Goal: Information Seeking & Learning: Learn about a topic

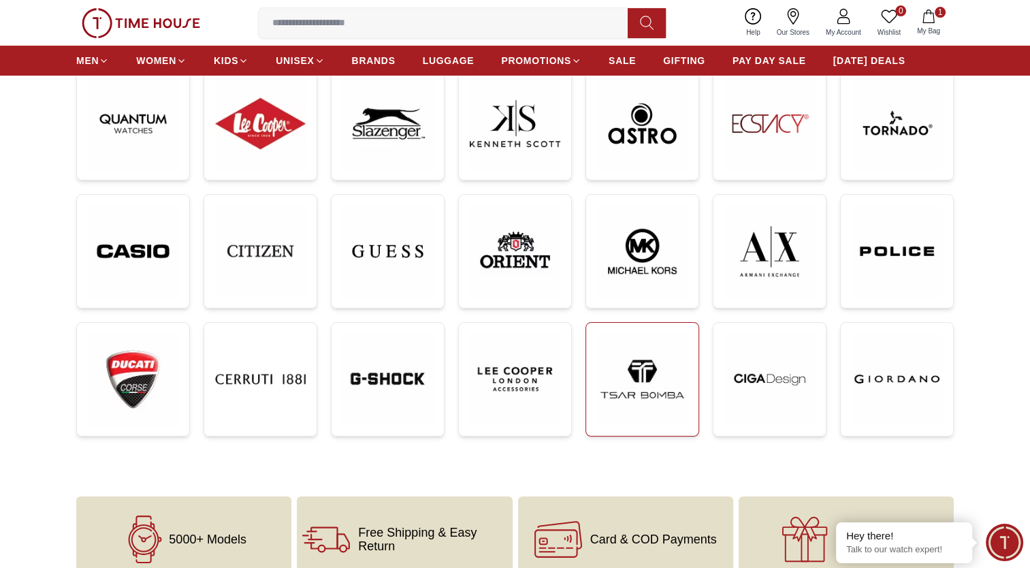
scroll to position [237, 0]
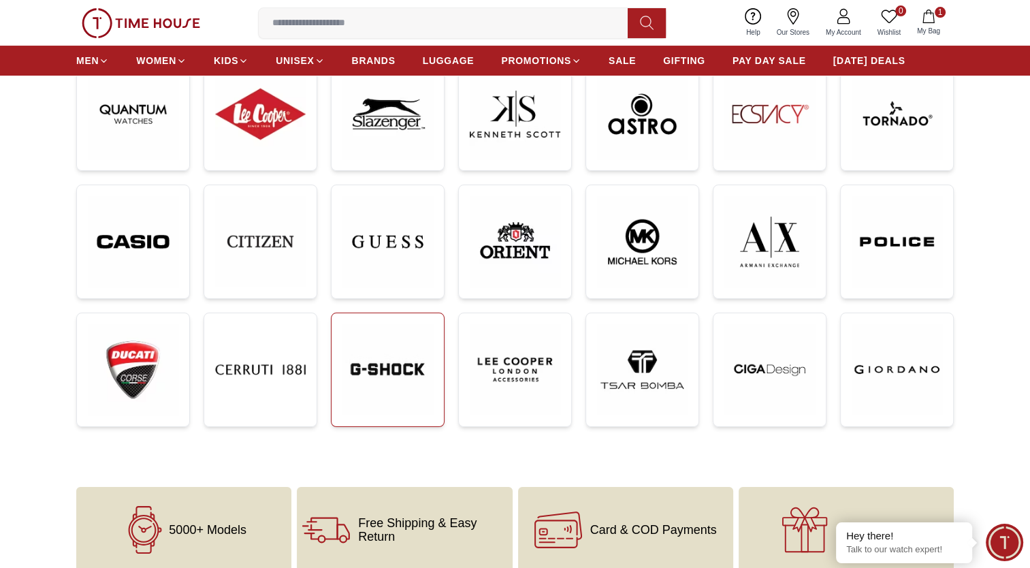
click at [385, 381] on img at bounding box center [387, 369] width 91 height 91
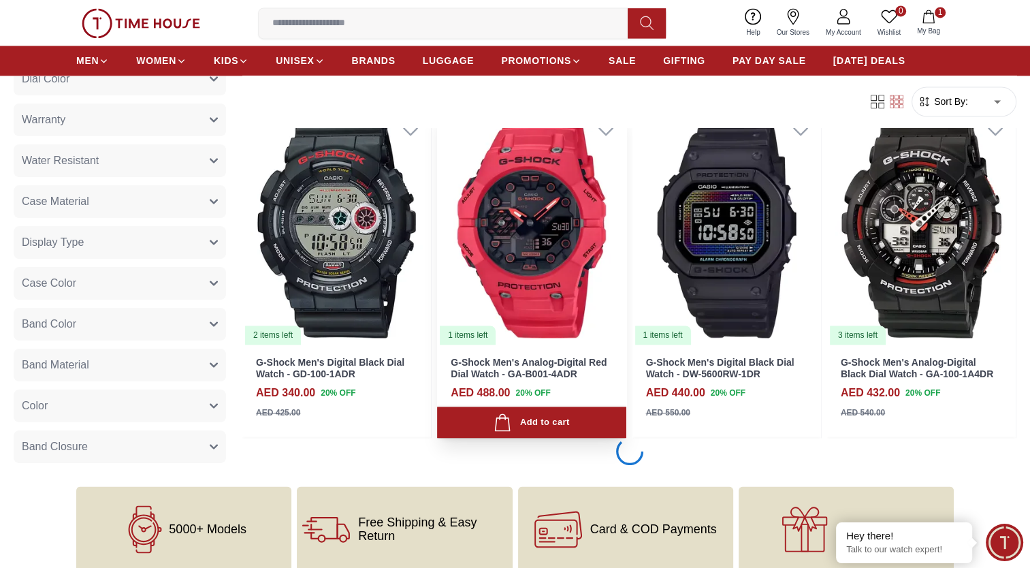
scroll to position [1947, 0]
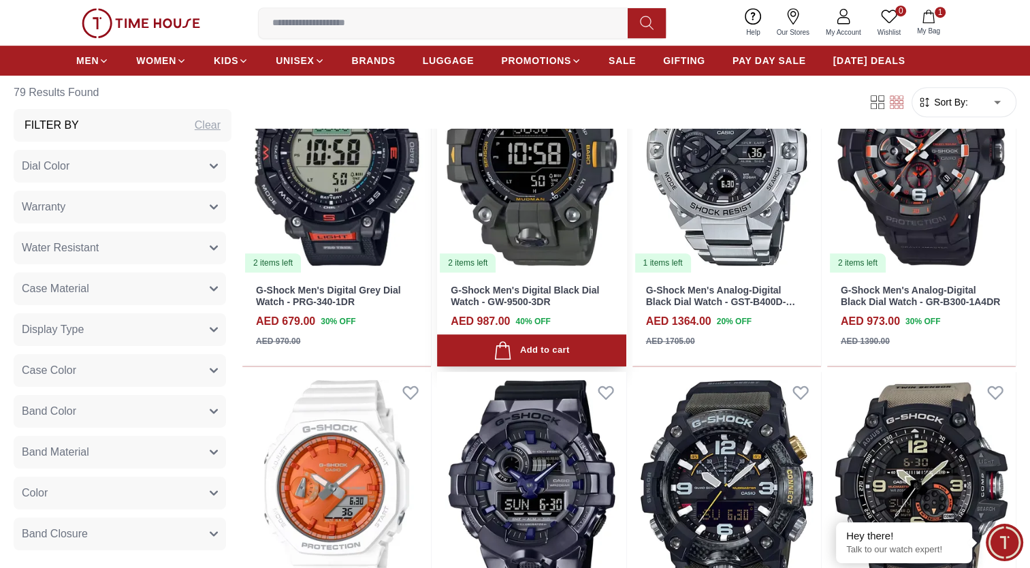
scroll to position [674, 0]
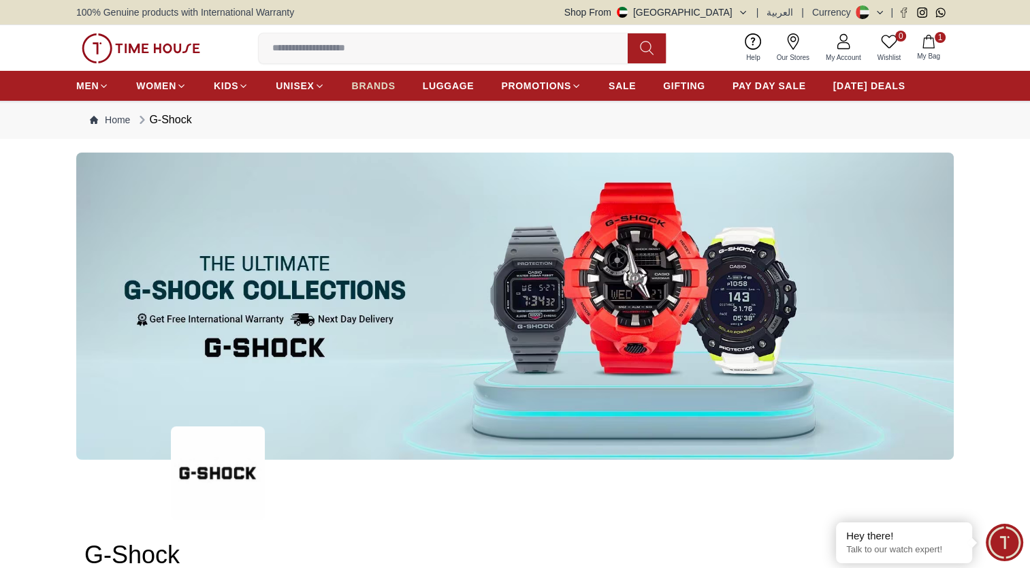
click at [373, 84] on span "BRANDS" at bounding box center [374, 86] width 44 height 14
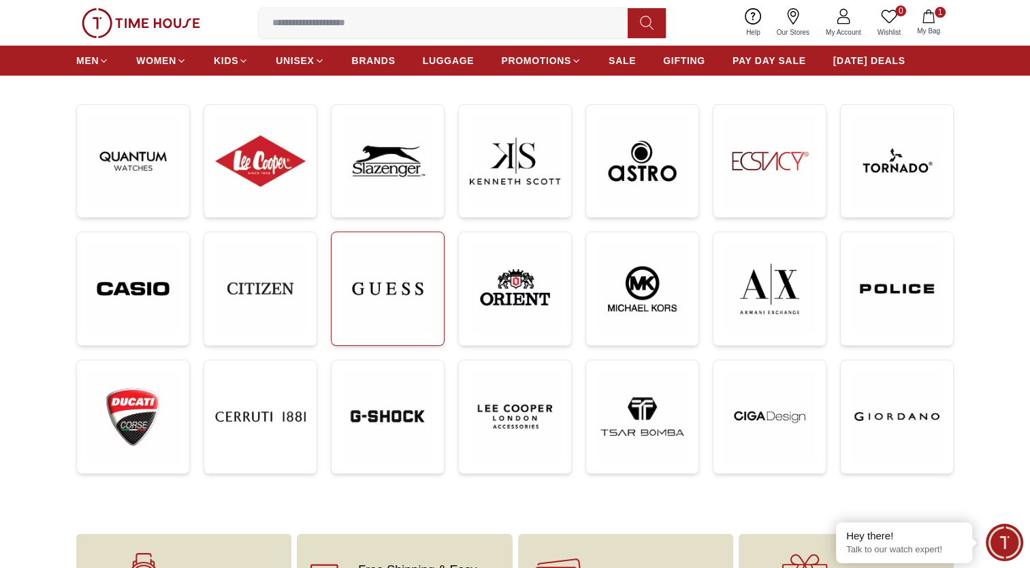
scroll to position [193, 0]
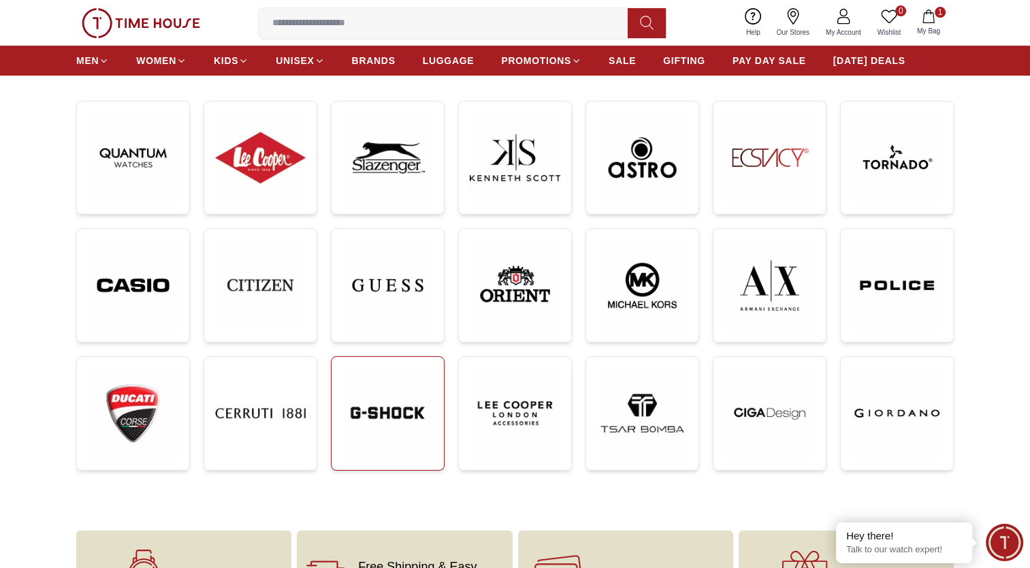
click at [397, 410] on img at bounding box center [387, 413] width 91 height 91
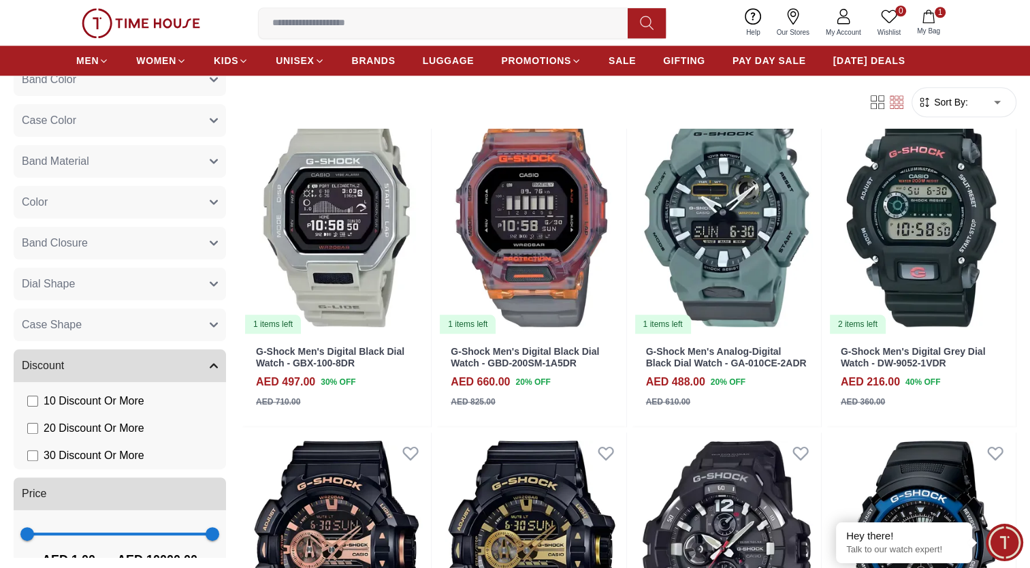
scroll to position [293, 0]
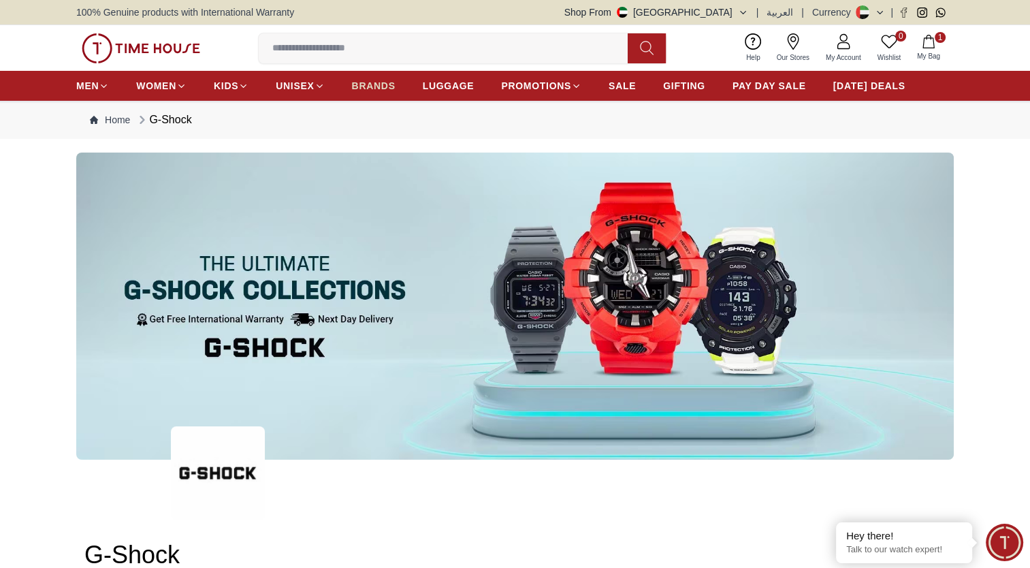
click at [379, 83] on span "BRANDS" at bounding box center [374, 86] width 44 height 14
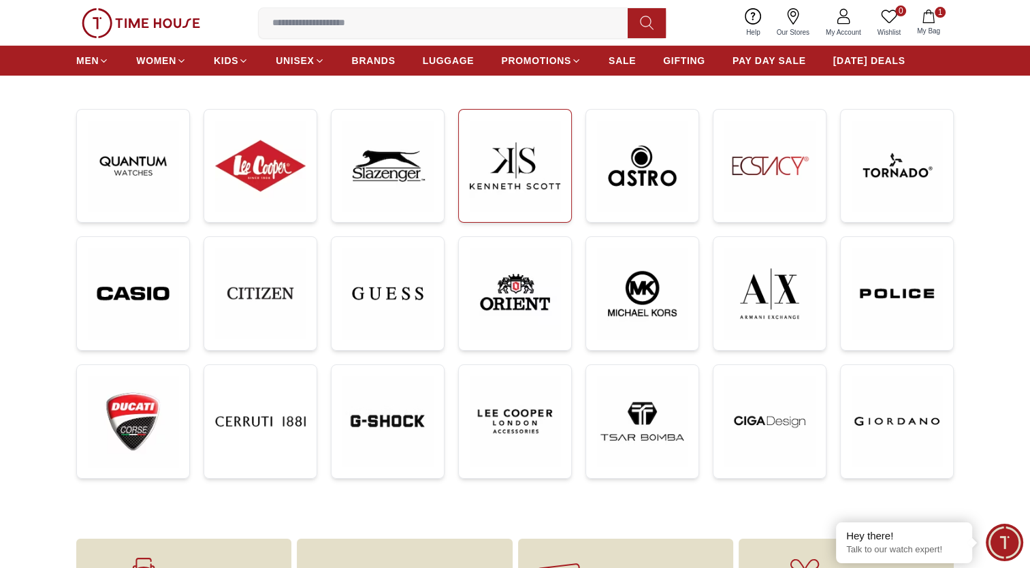
scroll to position [185, 0]
click at [404, 396] on img at bounding box center [387, 421] width 91 height 91
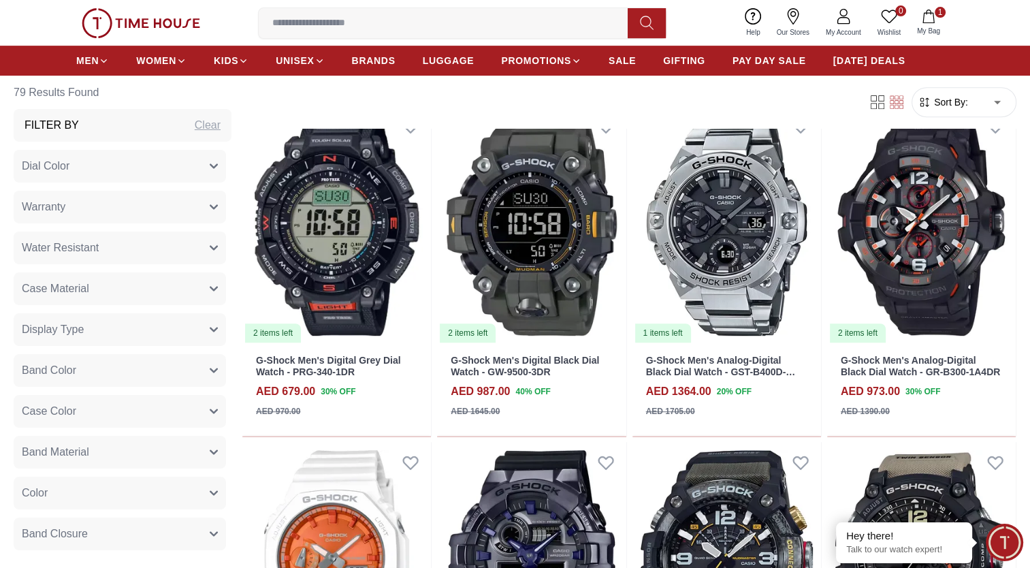
scroll to position [603, 0]
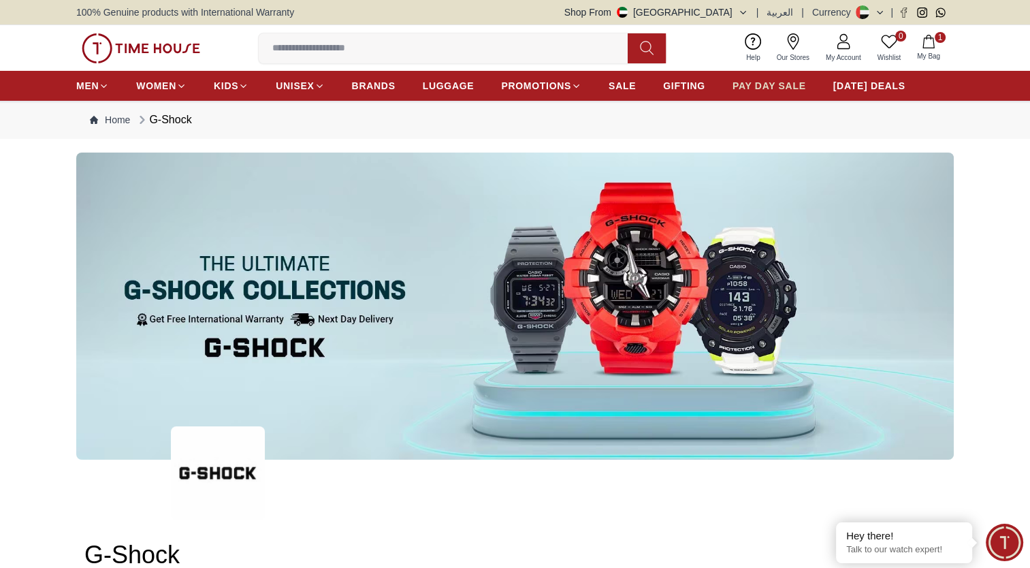
click at [786, 88] on span "PAY DAY SALE" at bounding box center [770, 86] width 74 height 14
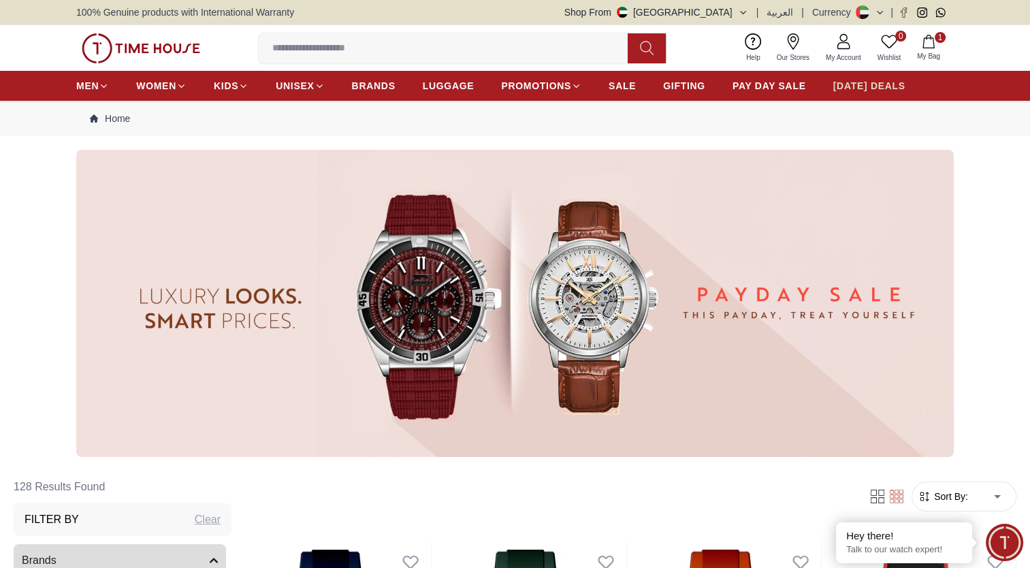
click at [856, 84] on span "[DATE] DEALS" at bounding box center [869, 86] width 72 height 14
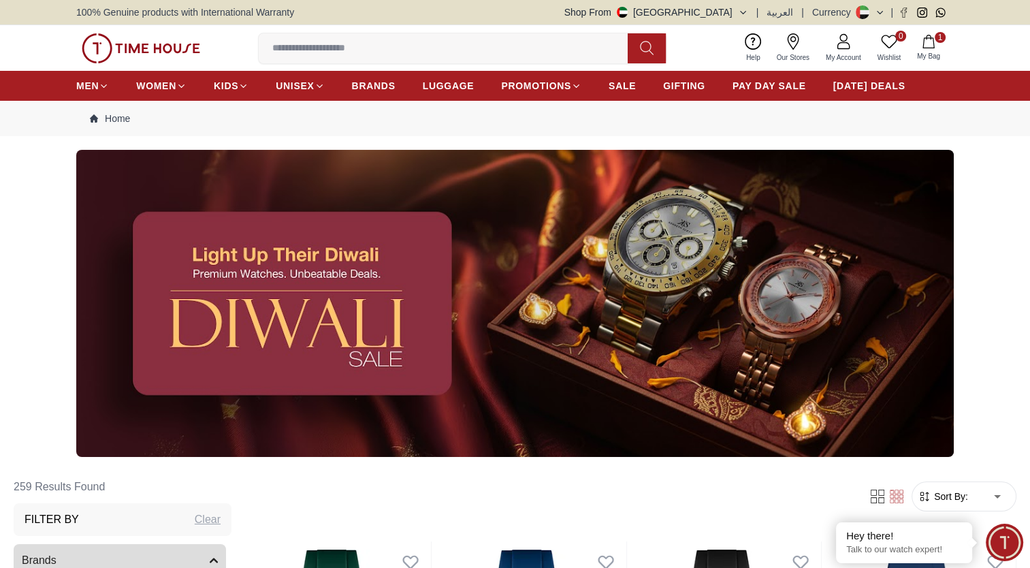
click at [176, 50] on img at bounding box center [141, 48] width 118 height 30
